Goal: Information Seeking & Learning: Learn about a topic

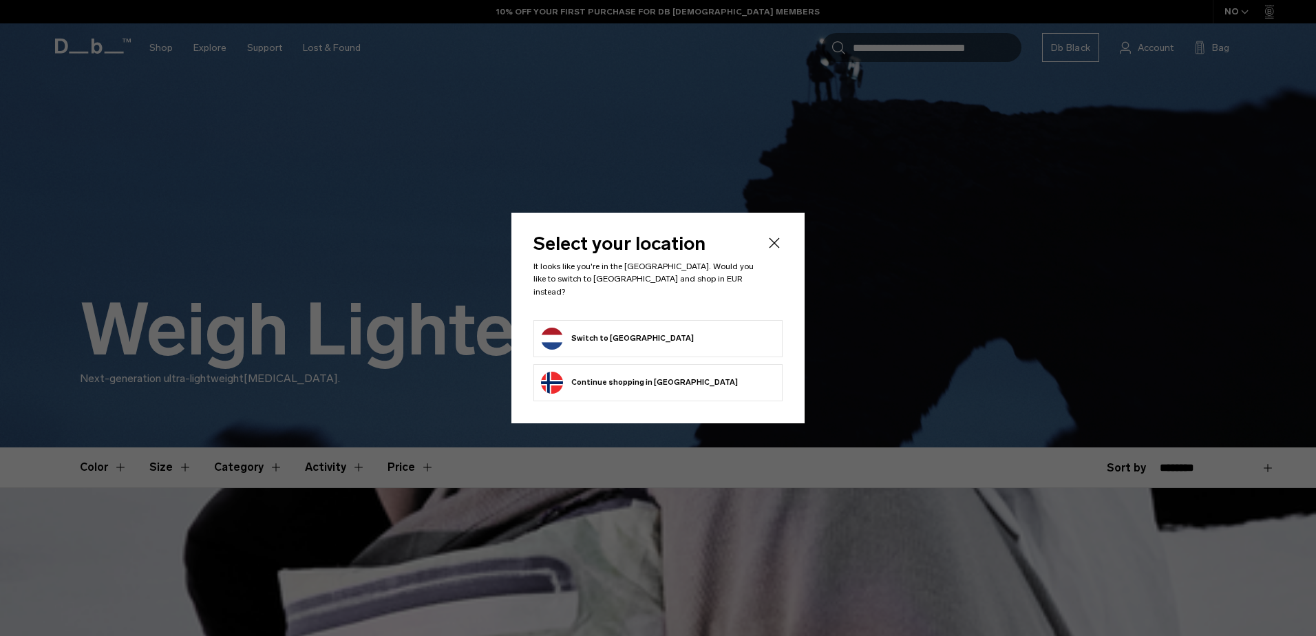
click at [584, 334] on button "Switch to Netherlands" at bounding box center [617, 339] width 153 height 22
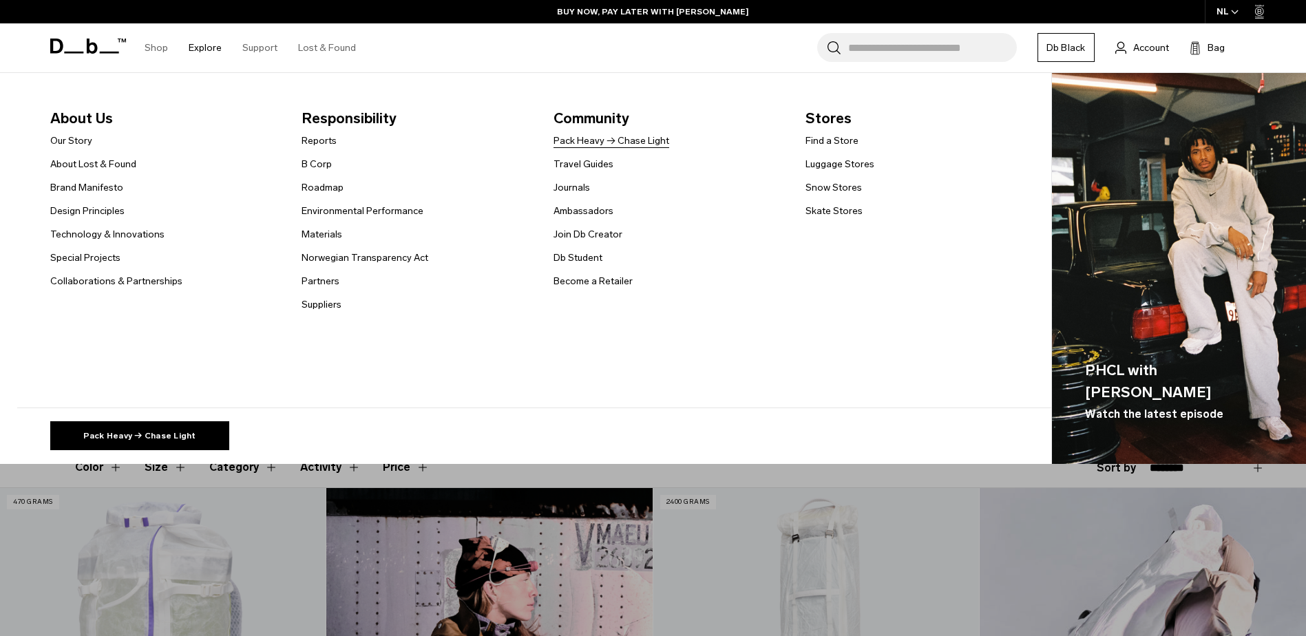
click at [591, 140] on link "Pack Heavy → Chase Light" at bounding box center [611, 141] width 116 height 14
